Goal: Task Accomplishment & Management: Use online tool/utility

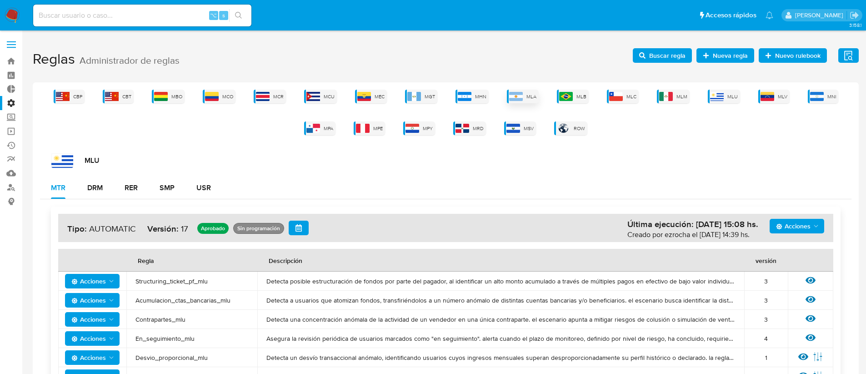
click at [517, 99] on img at bounding box center [516, 96] width 14 height 9
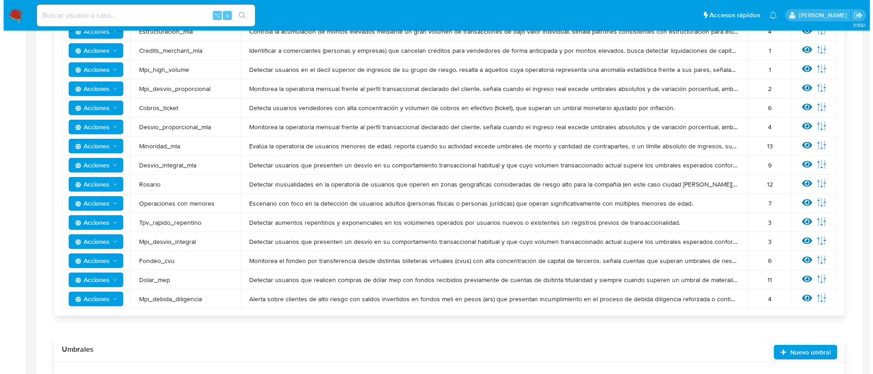
scroll to position [365, 0]
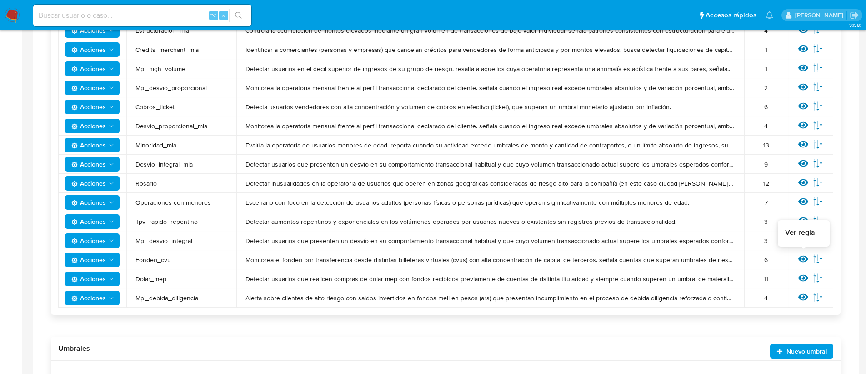
click at [802, 261] on icon at bounding box center [804, 259] width 10 height 7
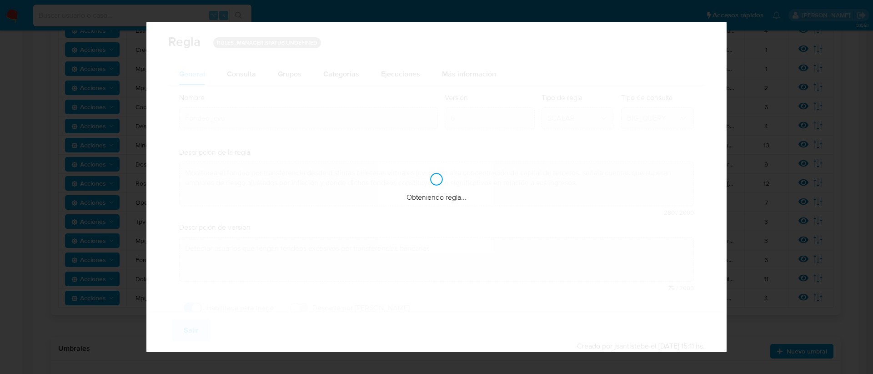
checkbox input "true"
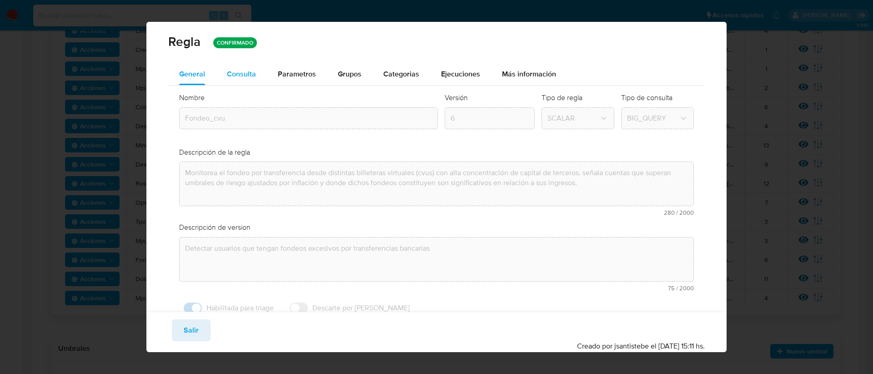
click at [231, 68] on div "Consulta" at bounding box center [241, 74] width 29 height 22
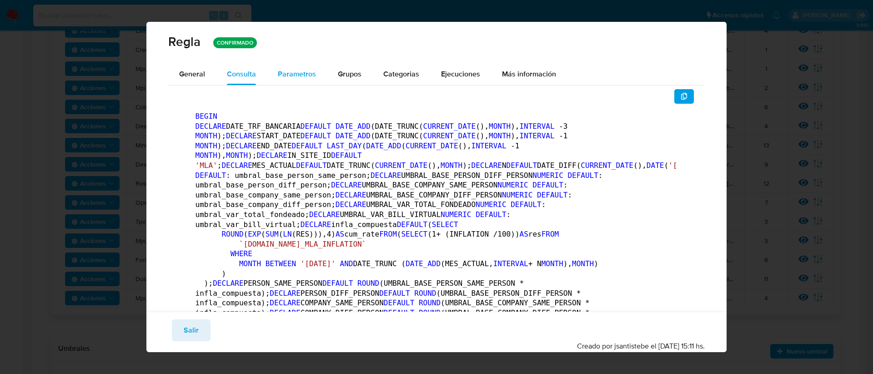
click at [283, 74] on span "Parametros" at bounding box center [297, 74] width 38 height 10
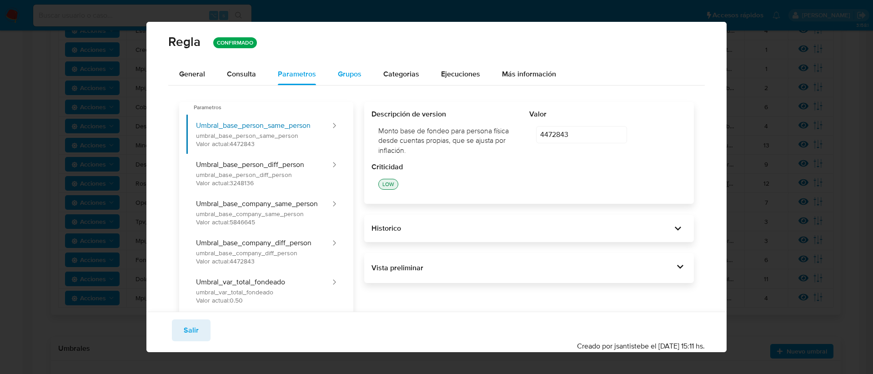
click at [352, 71] on span "Grupos" at bounding box center [350, 74] width 24 height 10
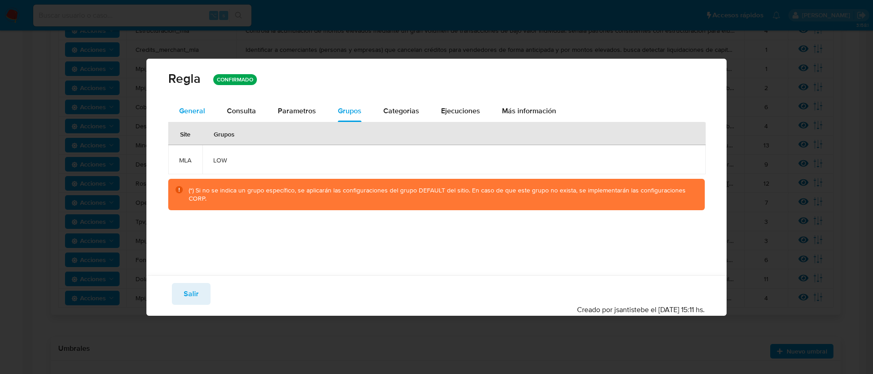
click at [188, 112] on span "General" at bounding box center [192, 111] width 26 height 10
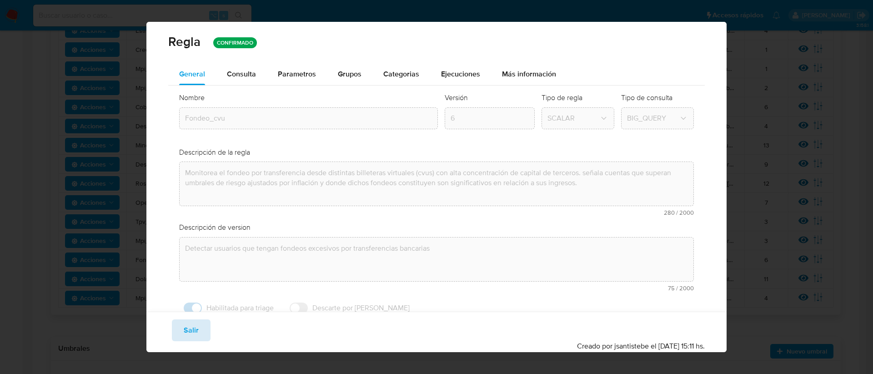
click at [189, 340] on span "Salir" at bounding box center [191, 330] width 15 height 20
type input "1"
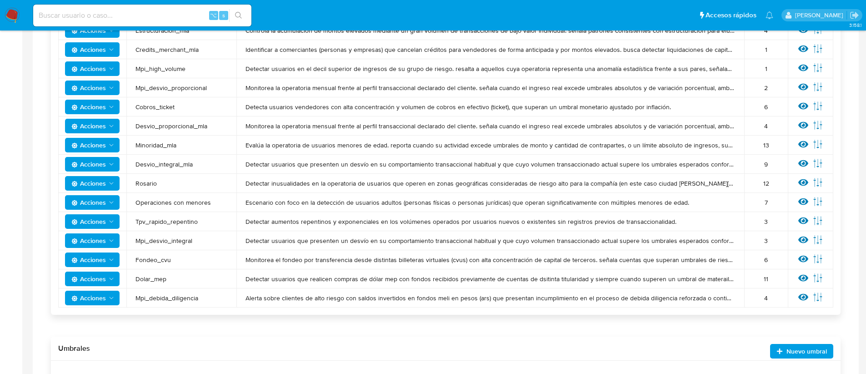
click at [90, 257] on span "Acciones" at bounding box center [88, 259] width 35 height 15
click at [93, 327] on button "Ver historico" at bounding box center [92, 326] width 82 height 22
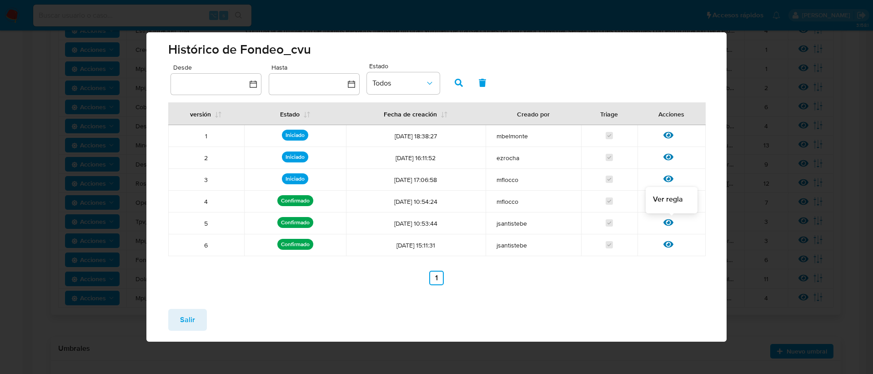
click at [674, 221] on div at bounding box center [671, 225] width 16 height 9
click at [672, 221] on icon at bounding box center [668, 222] width 10 height 7
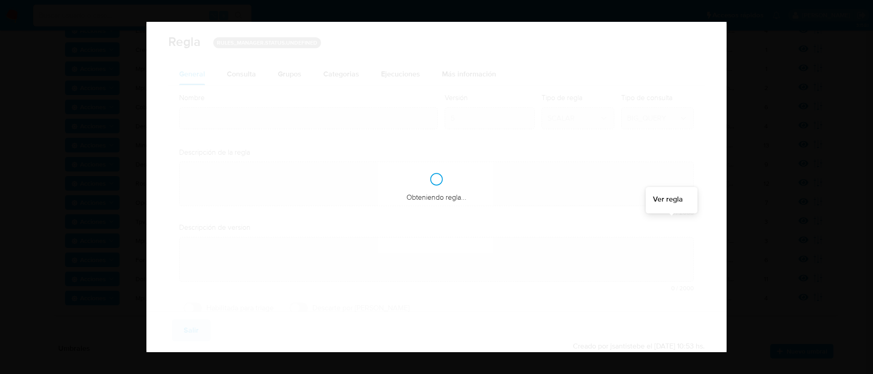
type input "Fondeo_cvu"
type textarea "Monitorea el fondeo por transferencia desde distintas billeteras virtuales (cvu…"
type textarea "Detectar usuarios que tengan fondeos excesivos por transferencias bancarias"
checkbox input "true"
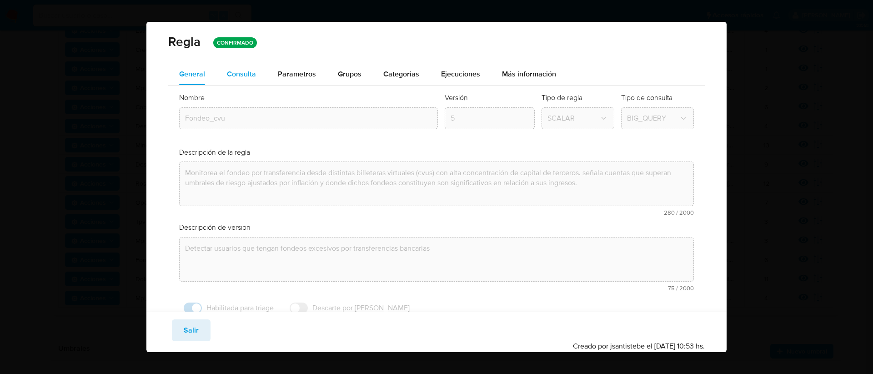
click at [248, 80] on div "Consulta" at bounding box center [241, 74] width 29 height 22
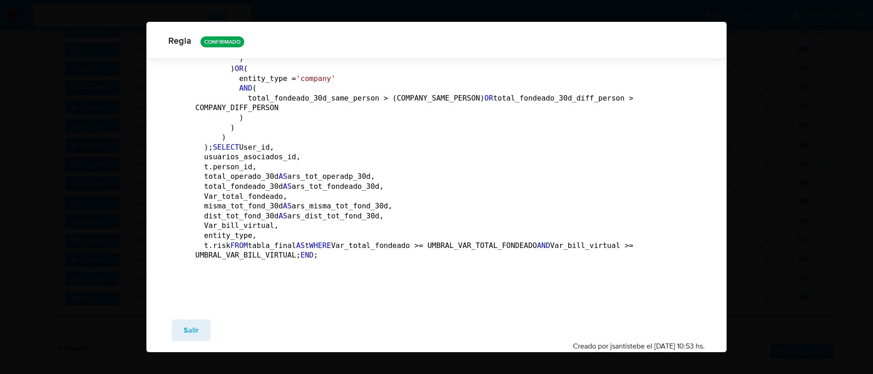
scroll to position [3905, 0]
click at [187, 327] on span "Salir" at bounding box center [191, 330] width 15 height 20
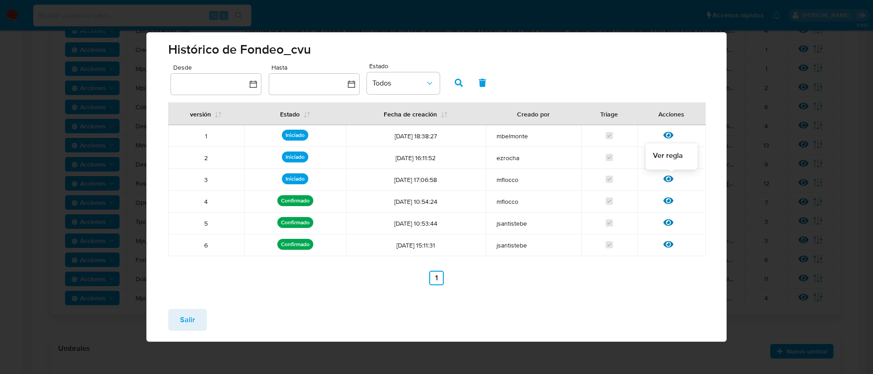
click at [667, 178] on icon at bounding box center [668, 179] width 10 height 7
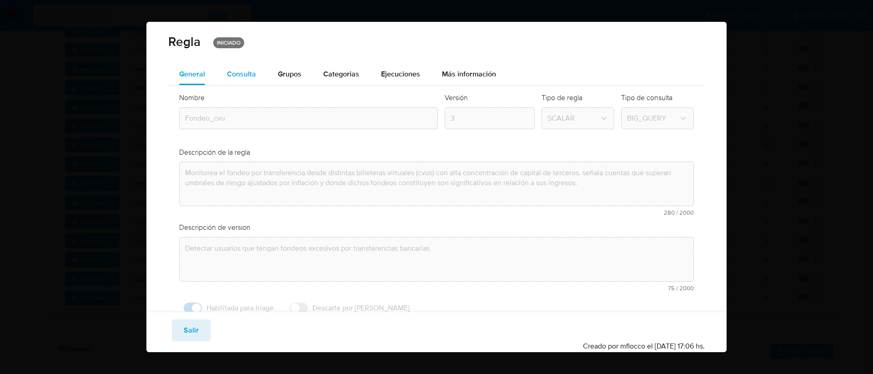
click at [237, 70] on span "Consulta" at bounding box center [241, 74] width 29 height 10
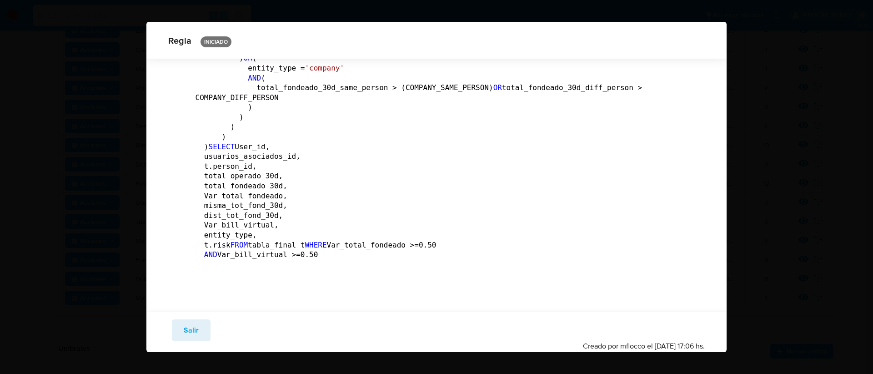
scroll to position [3883, 0]
click at [184, 330] on span "Salir" at bounding box center [191, 330] width 15 height 20
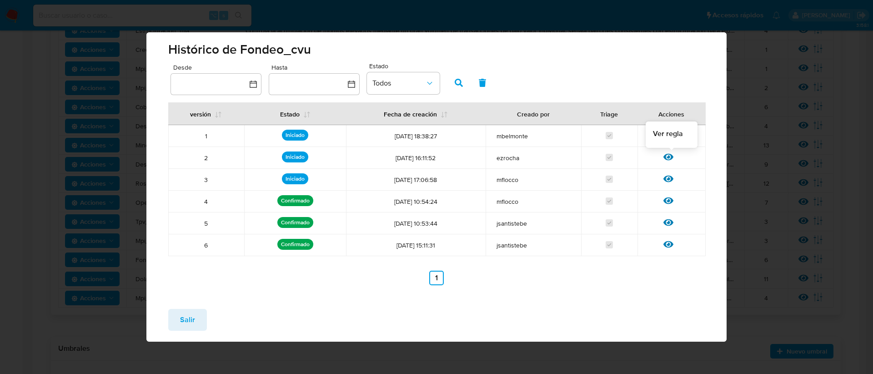
click at [671, 155] on icon at bounding box center [668, 157] width 10 height 7
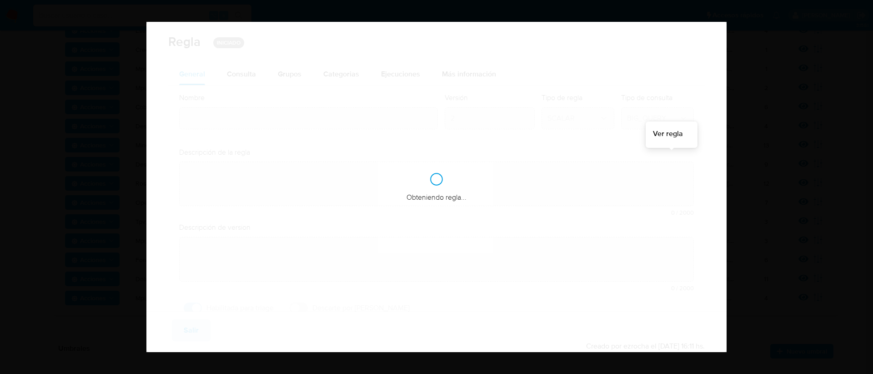
type input "Fondeo_cvu"
type textarea "Monitorea el fondeo por transferencia desde distintas billeteras virtuales (cvu…"
type textarea "Detectar usuarios que tengan fondeos excesivos por transferencias bancarias"
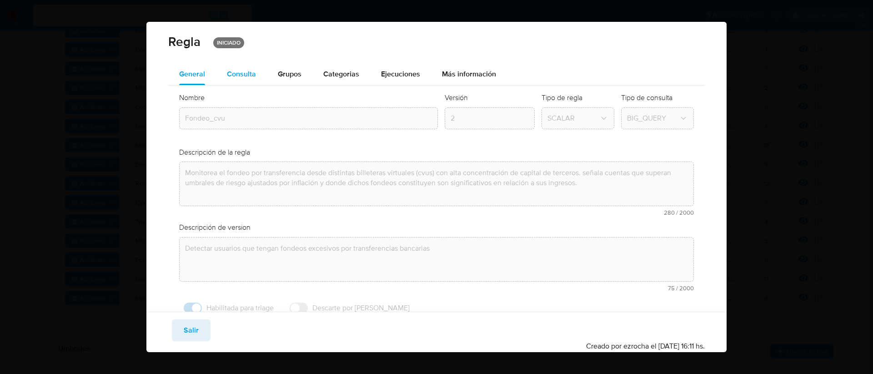
click at [241, 73] on span "Consulta" at bounding box center [241, 74] width 29 height 10
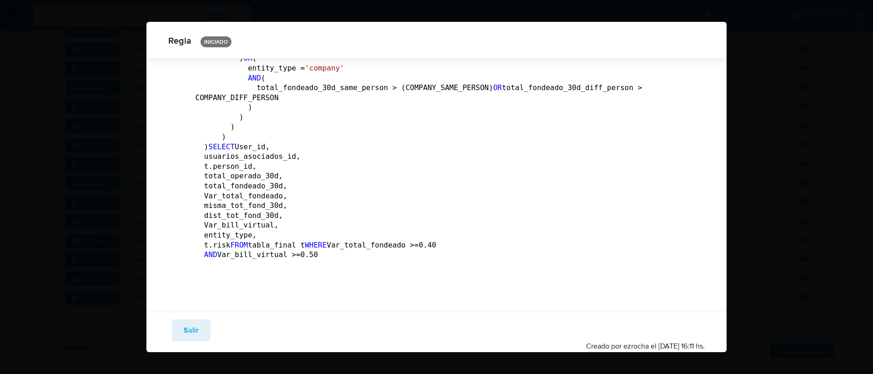
scroll to position [3883, 0]
click at [194, 338] on span "Salir" at bounding box center [191, 330] width 15 height 20
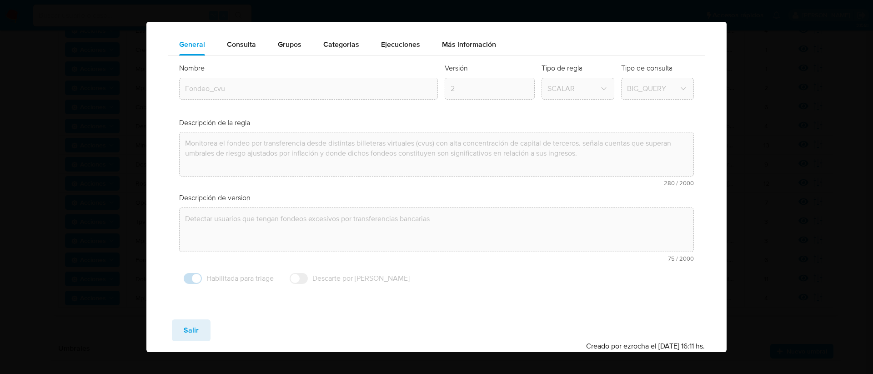
scroll to position [30, 0]
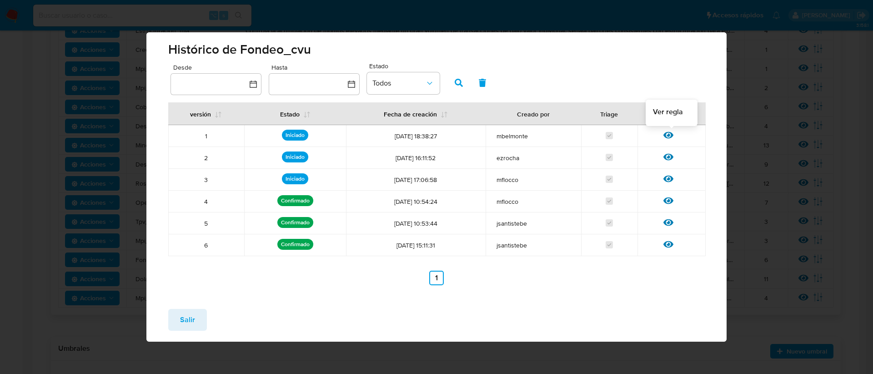
click at [669, 138] on icon at bounding box center [668, 135] width 10 height 7
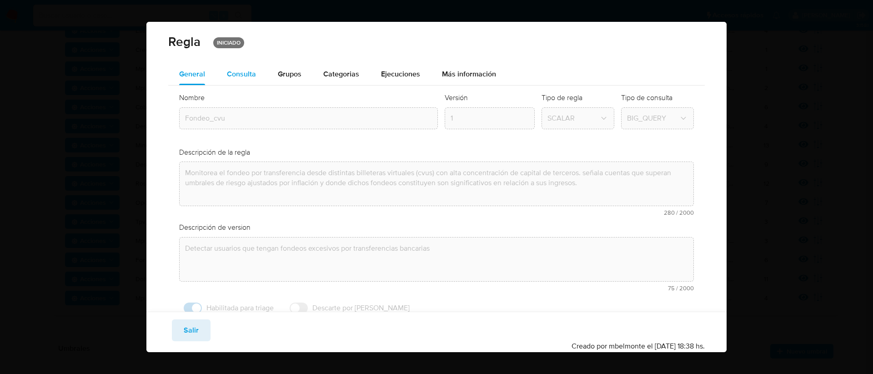
click at [251, 77] on span "Consulta" at bounding box center [241, 74] width 29 height 10
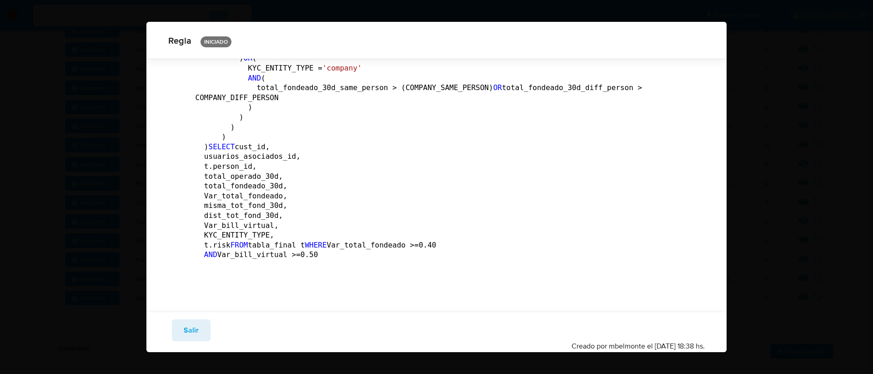
scroll to position [3628, 0]
click at [181, 334] on button "Salir" at bounding box center [191, 330] width 39 height 22
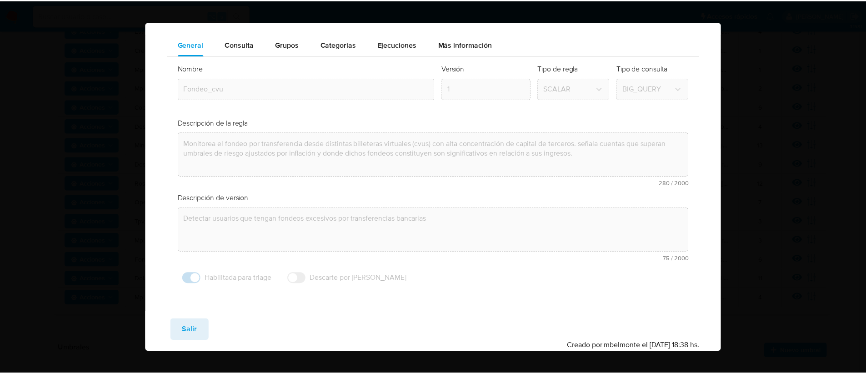
scroll to position [30, 0]
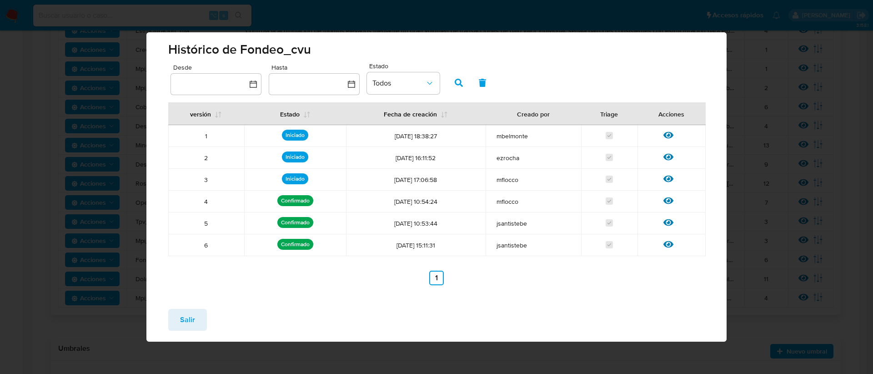
click at [194, 316] on span "Salir" at bounding box center [187, 320] width 15 height 20
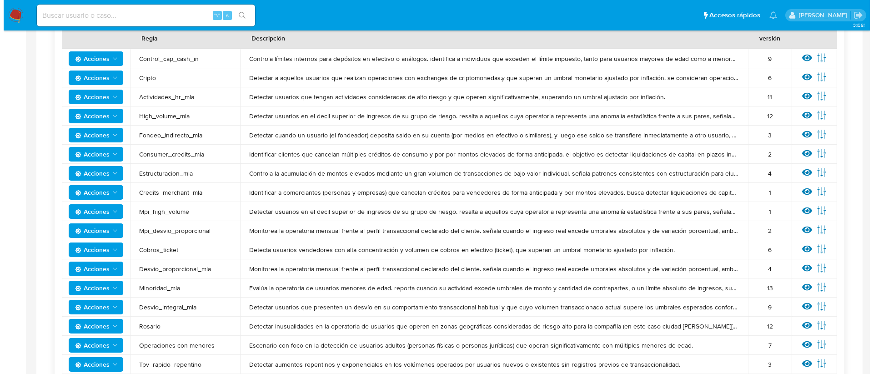
scroll to position [221, 0]
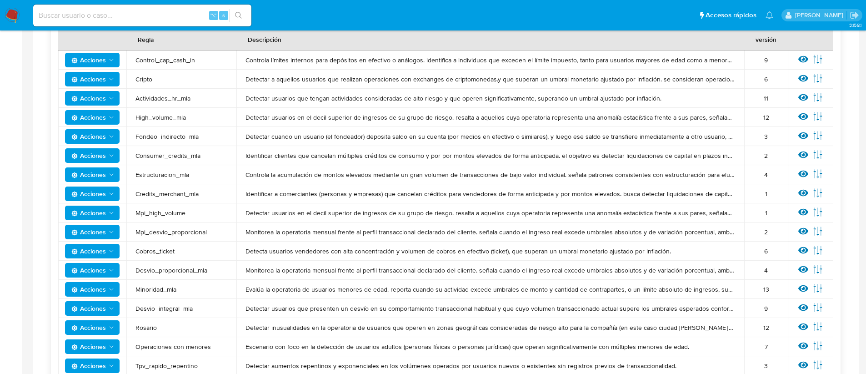
click at [75, 82] on icon "Acciones" at bounding box center [74, 79] width 6 height 6
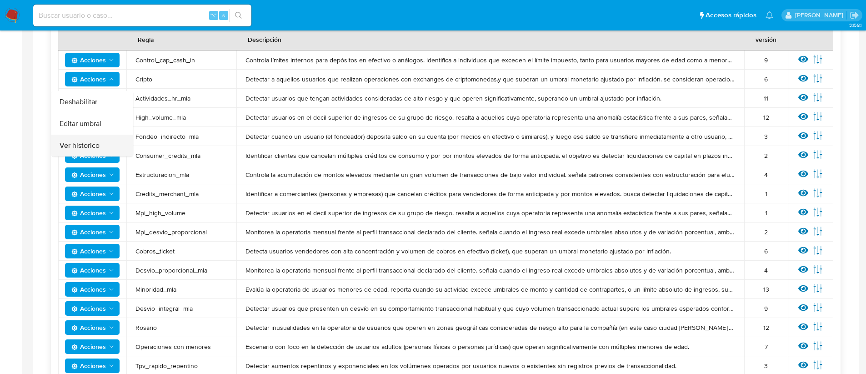
click at [88, 149] on button "Ver historico" at bounding box center [92, 146] width 82 height 22
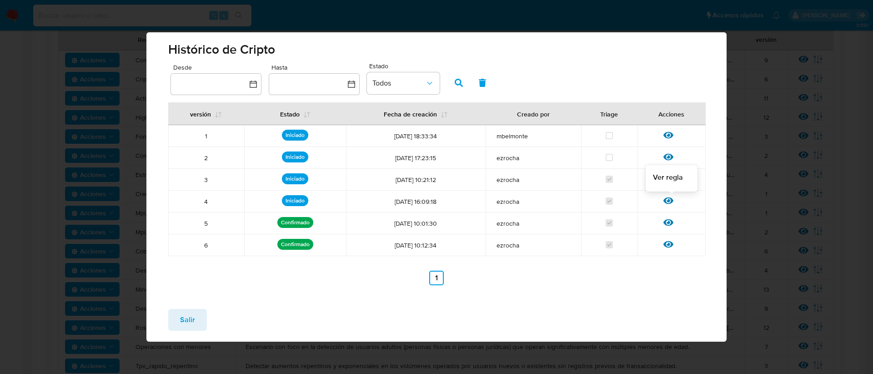
click at [670, 202] on icon at bounding box center [668, 201] width 10 height 10
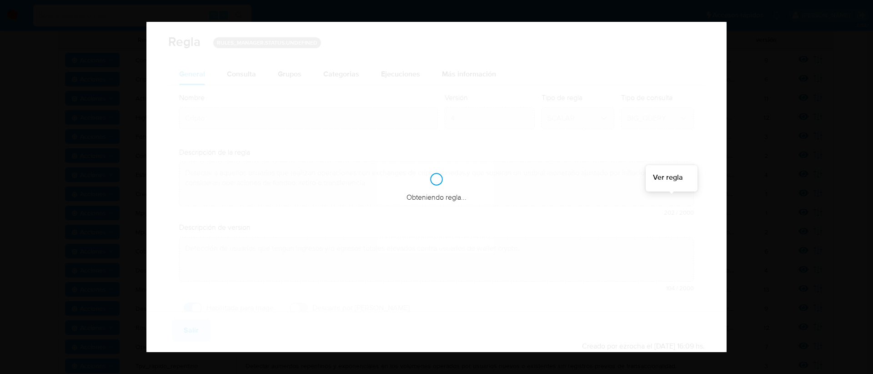
checkbox input "true"
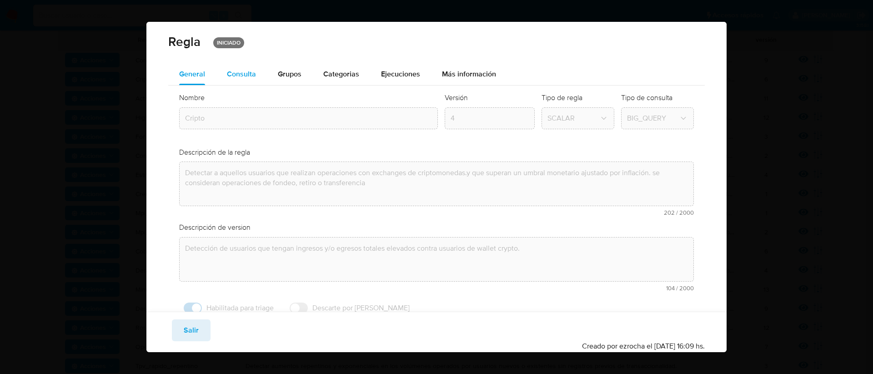
click at [248, 75] on span "Consulta" at bounding box center [241, 74] width 29 height 10
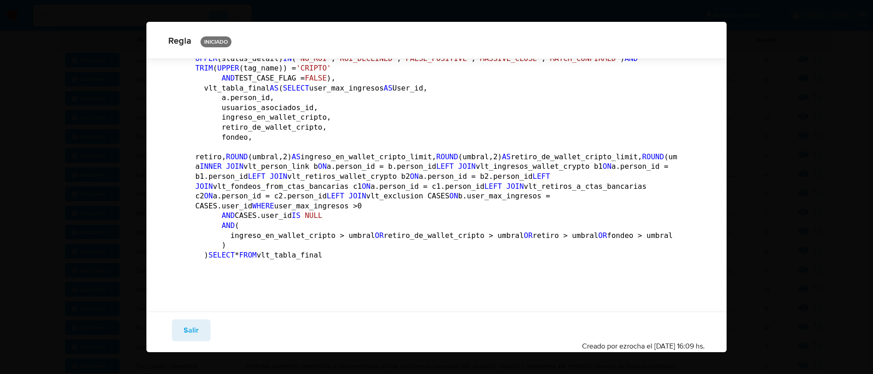
scroll to position [3449, 0]
click at [184, 327] on span "Salir" at bounding box center [191, 330] width 15 height 20
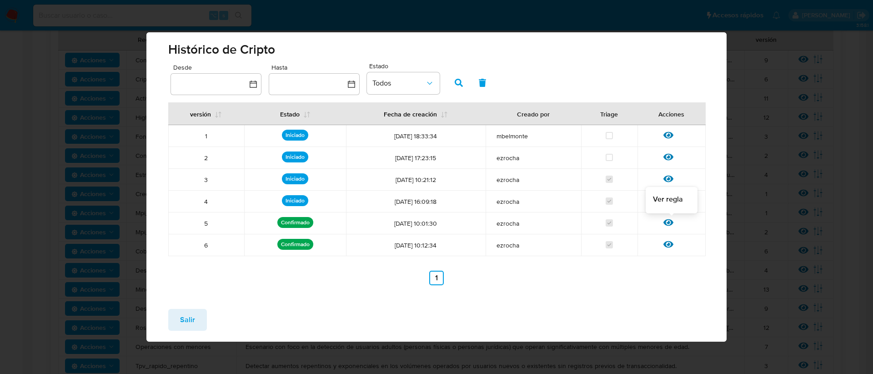
click at [666, 222] on icon at bounding box center [668, 222] width 10 height 10
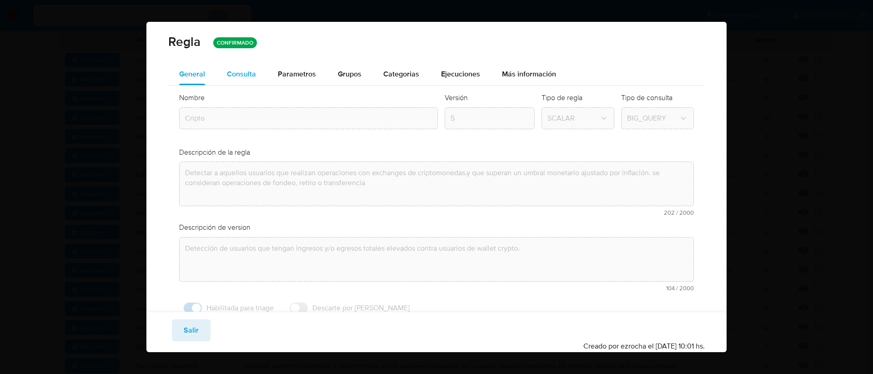
click at [244, 74] on span "Consulta" at bounding box center [241, 74] width 29 height 10
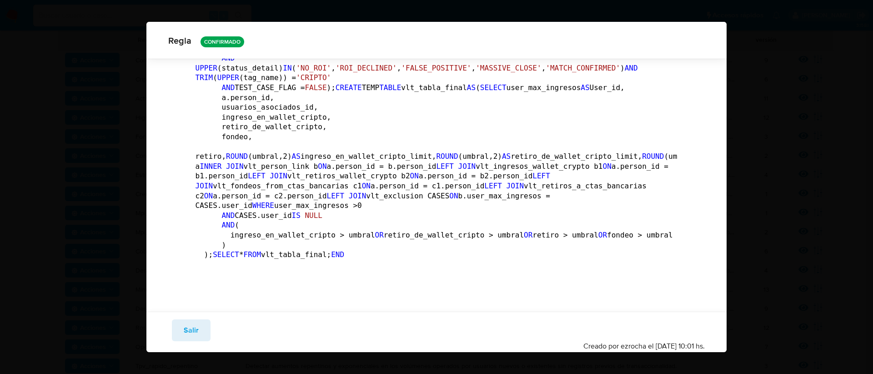
scroll to position [3641, 0]
click at [195, 327] on span "Salir" at bounding box center [191, 330] width 15 height 20
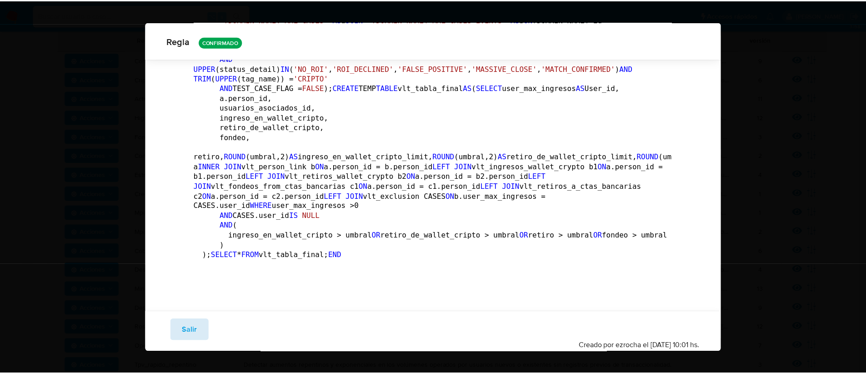
scroll to position [30, 0]
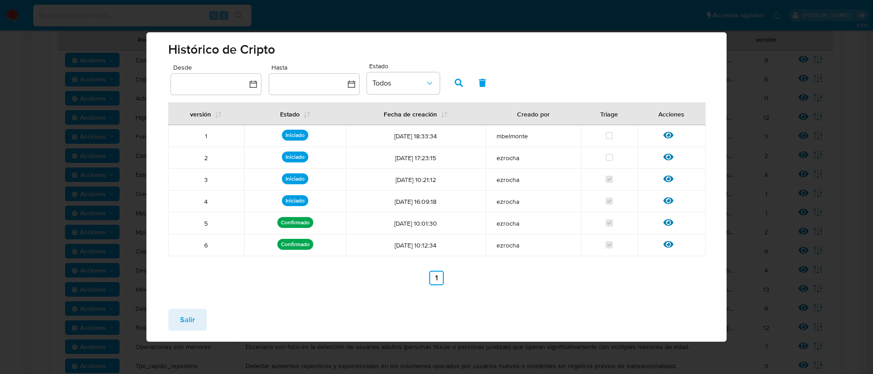
click at [190, 315] on span "Salir" at bounding box center [187, 320] width 15 height 20
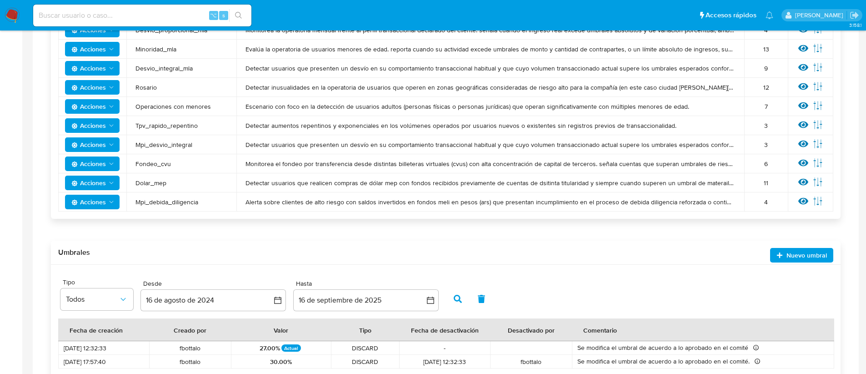
scroll to position [420, 0]
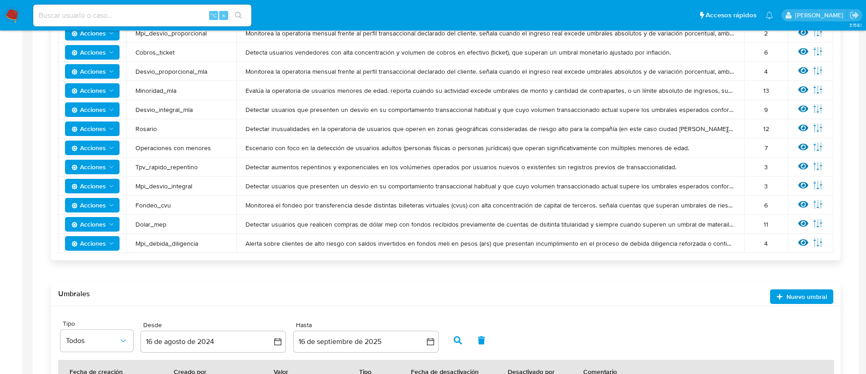
click at [103, 205] on span "Acciones" at bounding box center [88, 205] width 35 height 15
click at [107, 266] on button "Ver historico" at bounding box center [92, 272] width 82 height 22
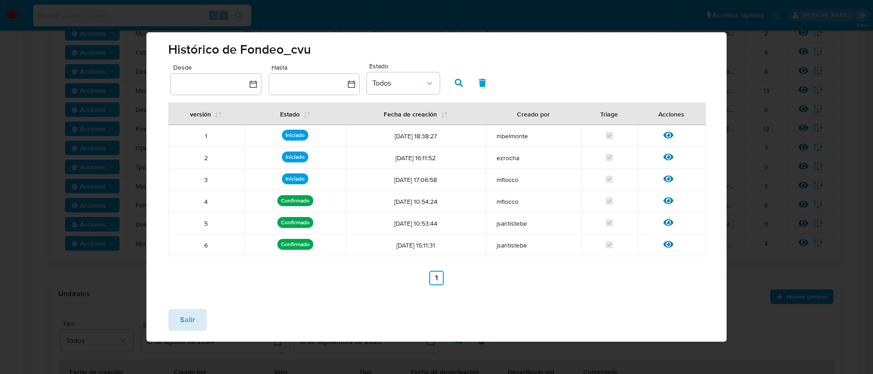
click at [195, 328] on button "Salir" at bounding box center [187, 320] width 39 height 22
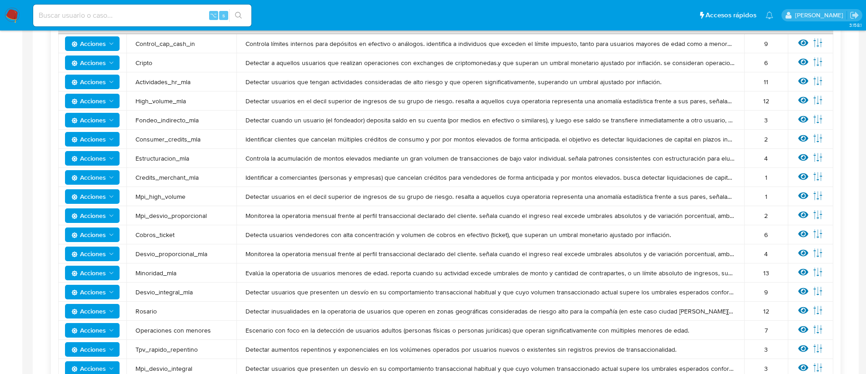
scroll to position [0, 0]
